Goal: Information Seeking & Learning: Learn about a topic

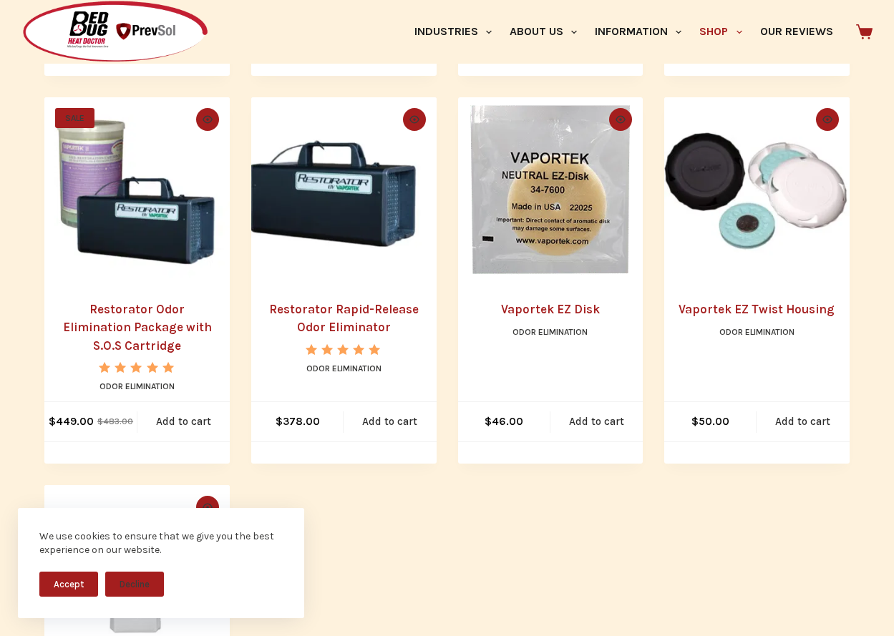
scroll to position [679, 0]
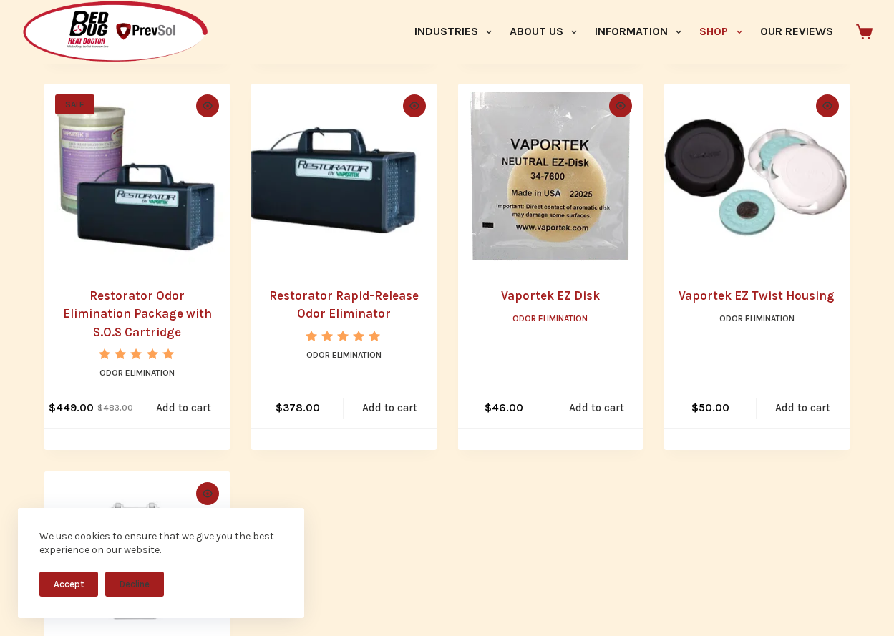
click at [551, 323] on link "Odor Elimination" at bounding box center [549, 318] width 75 height 10
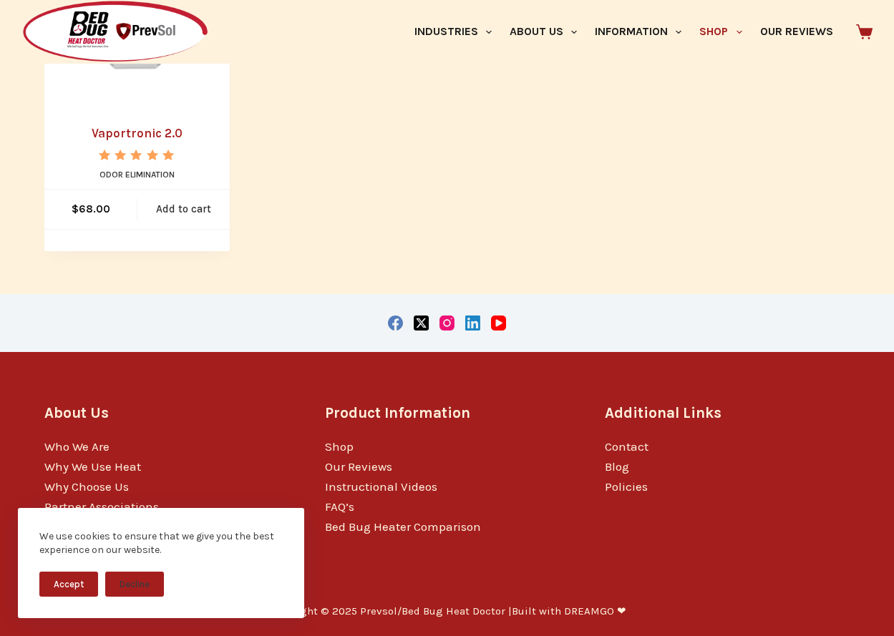
scroll to position [1237, 0]
click at [87, 465] on link "Why We Use Heat" at bounding box center [92, 466] width 97 height 14
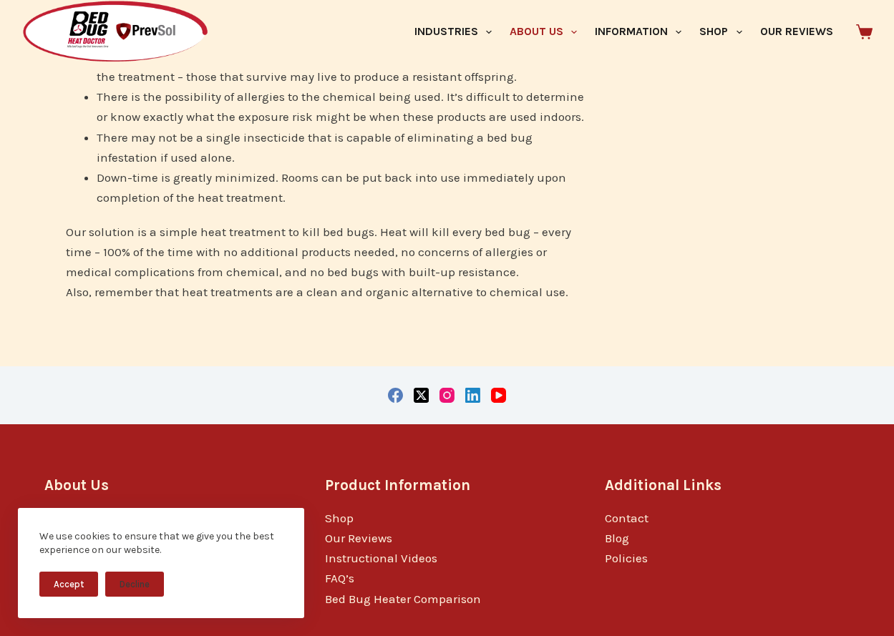
scroll to position [617, 0]
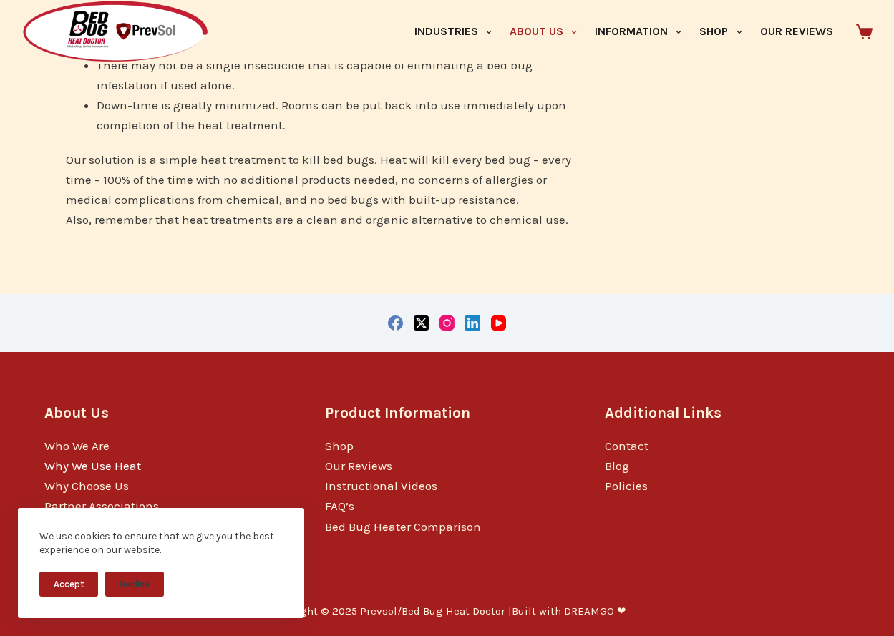
click at [87, 466] on link "Why We Use Heat" at bounding box center [92, 466] width 97 height 14
